Goal: Information Seeking & Learning: Learn about a topic

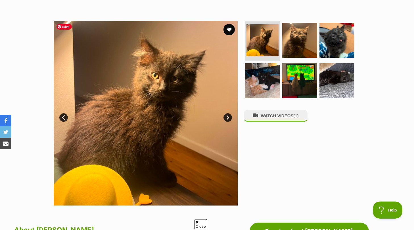
scroll to position [91, 0]
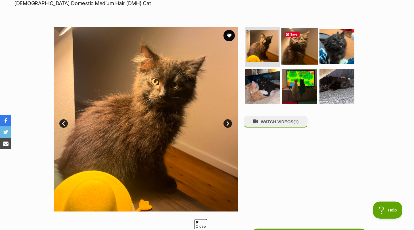
click at [301, 43] on img at bounding box center [299, 46] width 37 height 37
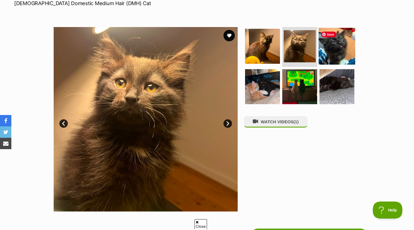
scroll to position [0, 0]
click at [343, 45] on img at bounding box center [337, 46] width 37 height 37
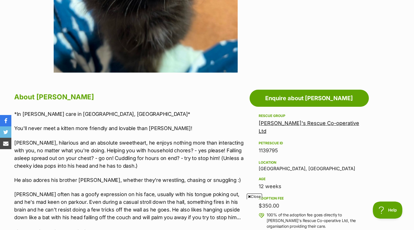
scroll to position [244, 0]
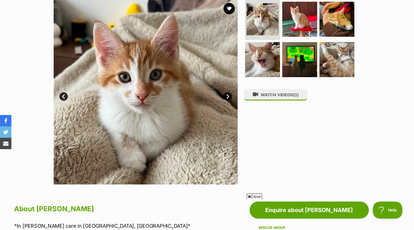
click at [228, 95] on link "Next" at bounding box center [228, 96] width 9 height 9
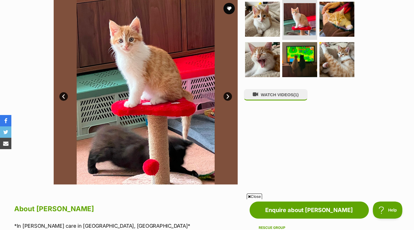
click at [228, 96] on link "Next" at bounding box center [228, 96] width 9 height 9
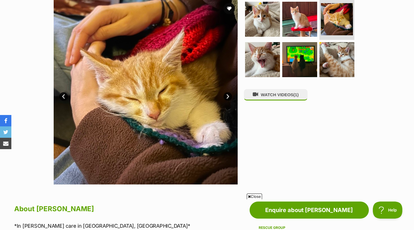
click at [228, 96] on link "Next" at bounding box center [228, 96] width 9 height 9
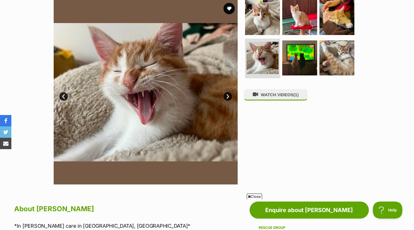
click at [228, 96] on link "Next" at bounding box center [228, 96] width 9 height 9
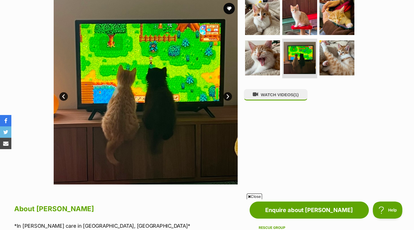
click at [228, 97] on link "Next" at bounding box center [228, 96] width 9 height 9
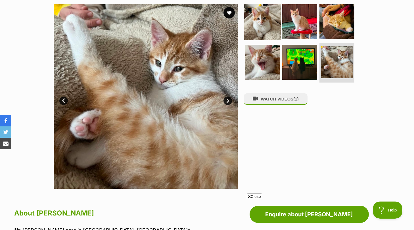
click at [265, 17] on img at bounding box center [262, 21] width 37 height 37
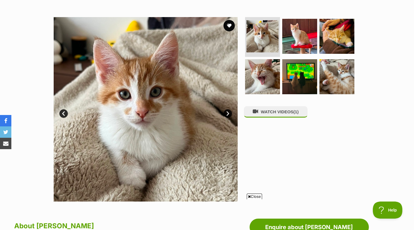
scroll to position [102, 0]
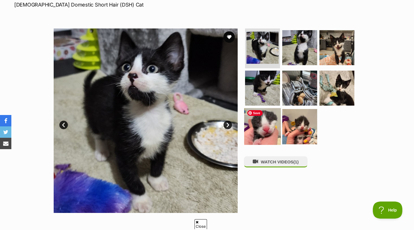
click at [265, 127] on img at bounding box center [262, 126] width 37 height 37
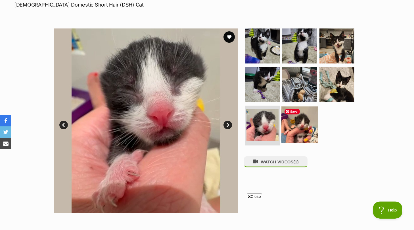
click at [297, 128] on img at bounding box center [299, 124] width 37 height 37
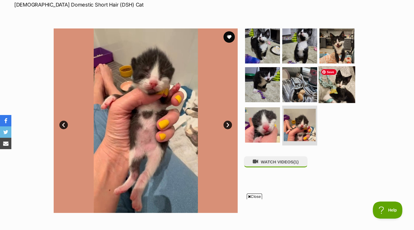
click at [342, 85] on img at bounding box center [337, 84] width 37 height 37
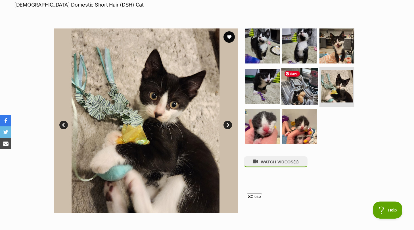
click at [304, 84] on img at bounding box center [299, 86] width 37 height 37
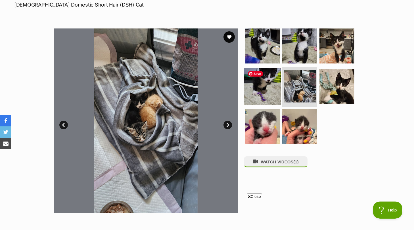
click at [272, 83] on img at bounding box center [262, 86] width 37 height 37
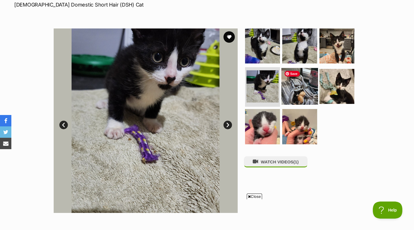
click at [308, 92] on img at bounding box center [299, 86] width 37 height 37
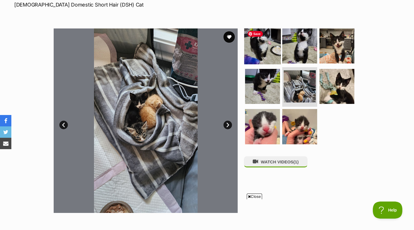
click at [267, 49] on img at bounding box center [262, 46] width 37 height 37
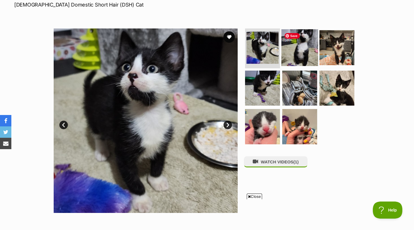
click at [302, 49] on img at bounding box center [299, 47] width 37 height 37
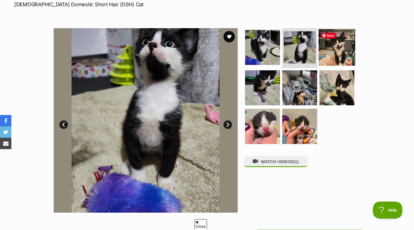
click at [340, 50] on img at bounding box center [337, 47] width 37 height 37
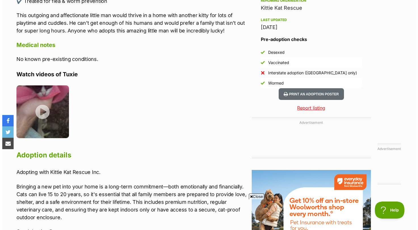
scroll to position [532, 0]
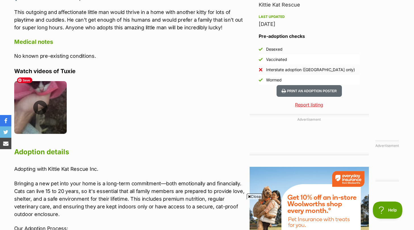
click at [39, 100] on img at bounding box center [40, 107] width 53 height 53
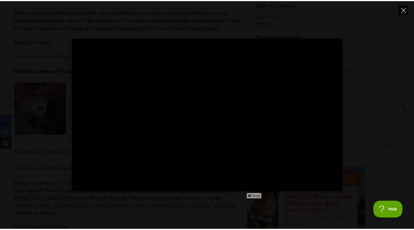
scroll to position [0, 0]
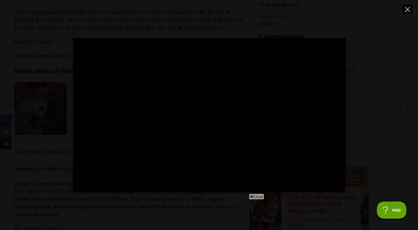
type input "100"
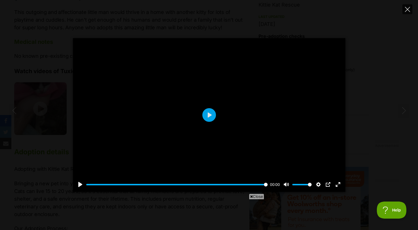
click at [407, 10] on icon "Close" at bounding box center [407, 9] width 5 height 5
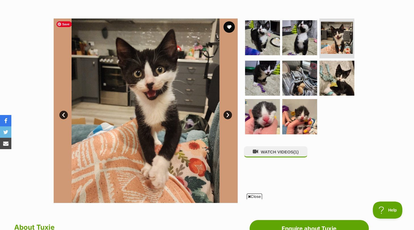
scroll to position [103, 0]
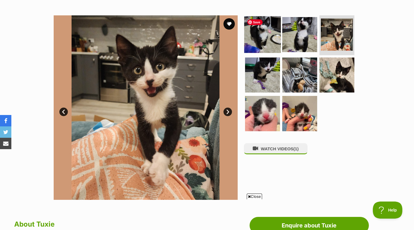
click at [263, 41] on img at bounding box center [262, 34] width 37 height 37
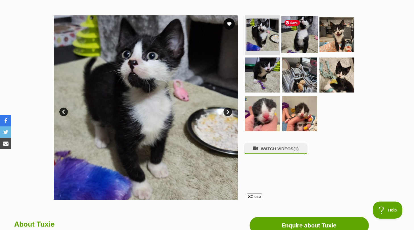
click at [302, 39] on img at bounding box center [299, 34] width 37 height 37
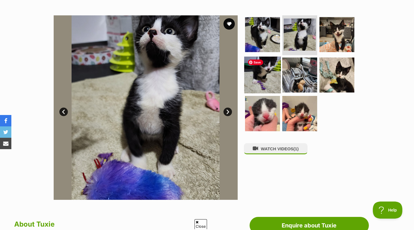
scroll to position [0, 0]
click at [258, 72] on img at bounding box center [262, 74] width 37 height 37
